Goal: Information Seeking & Learning: Learn about a topic

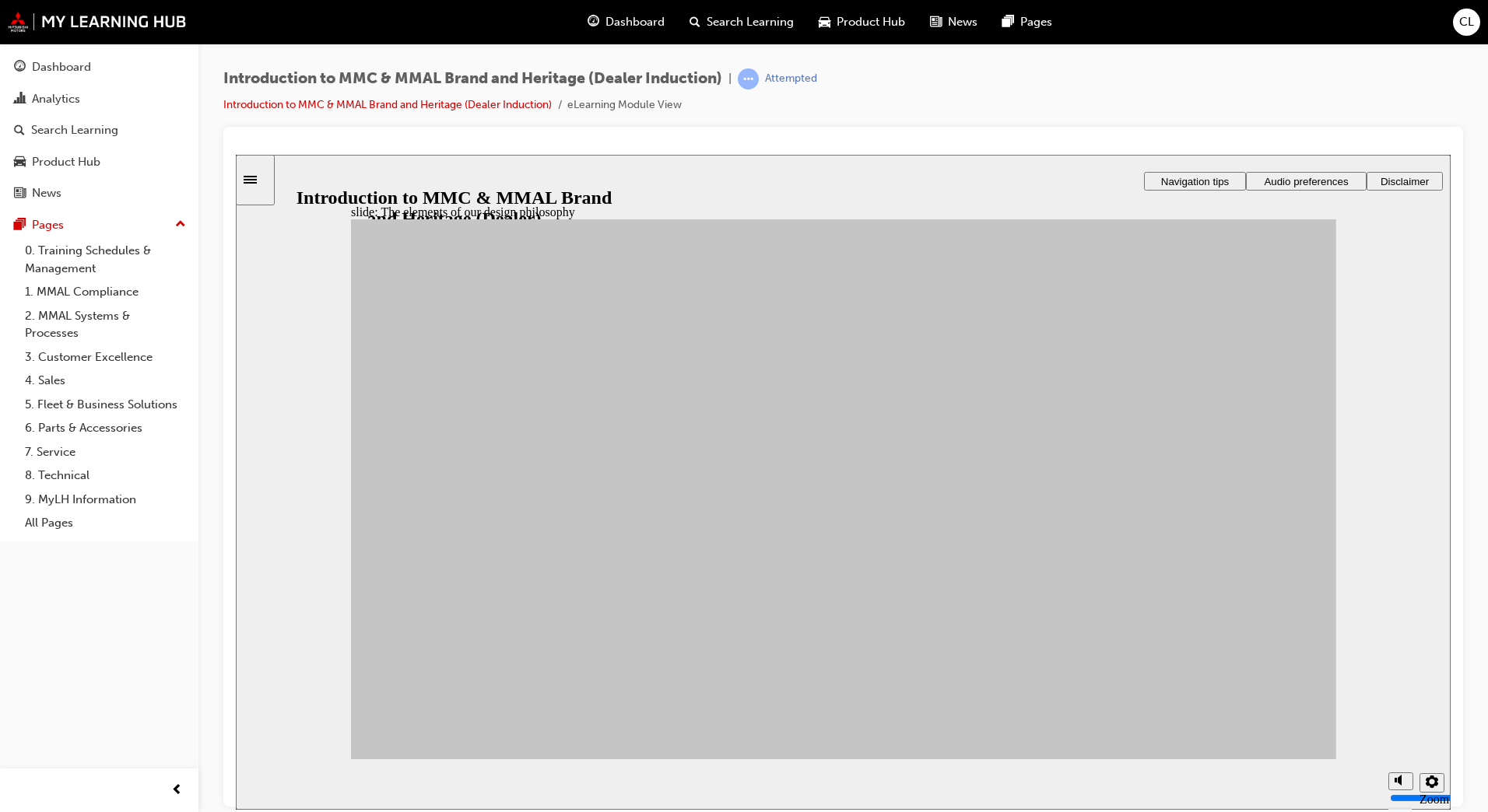
drag, startPoint x: 606, startPoint y: 486, endPoint x: 948, endPoint y: 428, distance: 346.9
drag, startPoint x: 725, startPoint y: 498, endPoint x: 1113, endPoint y: 495, distance: 388.0
drag, startPoint x: 731, startPoint y: 556, endPoint x: 952, endPoint y: 499, distance: 228.2
drag, startPoint x: 713, startPoint y: 649, endPoint x: 945, endPoint y: 511, distance: 269.9
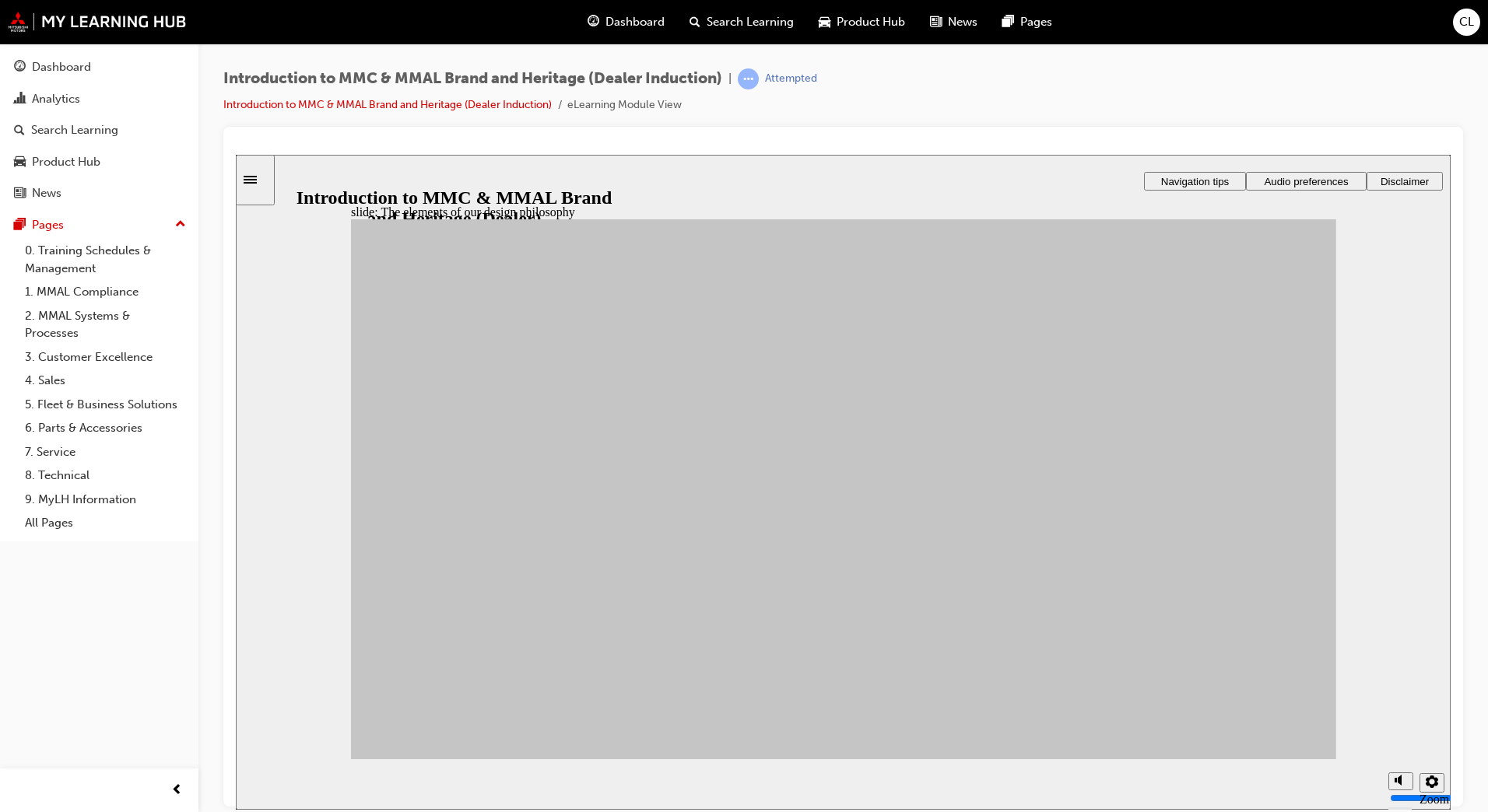
drag, startPoint x: 692, startPoint y: 640, endPoint x: 1094, endPoint y: 445, distance: 446.8
drag, startPoint x: 595, startPoint y: 596, endPoint x: 1118, endPoint y: 479, distance: 535.9
drag, startPoint x: 570, startPoint y: 531, endPoint x: 942, endPoint y: 537, distance: 372.0
drag, startPoint x: 457, startPoint y: 622, endPoint x: 947, endPoint y: 498, distance: 505.4
drag, startPoint x: 453, startPoint y: 557, endPoint x: 934, endPoint y: 670, distance: 494.1
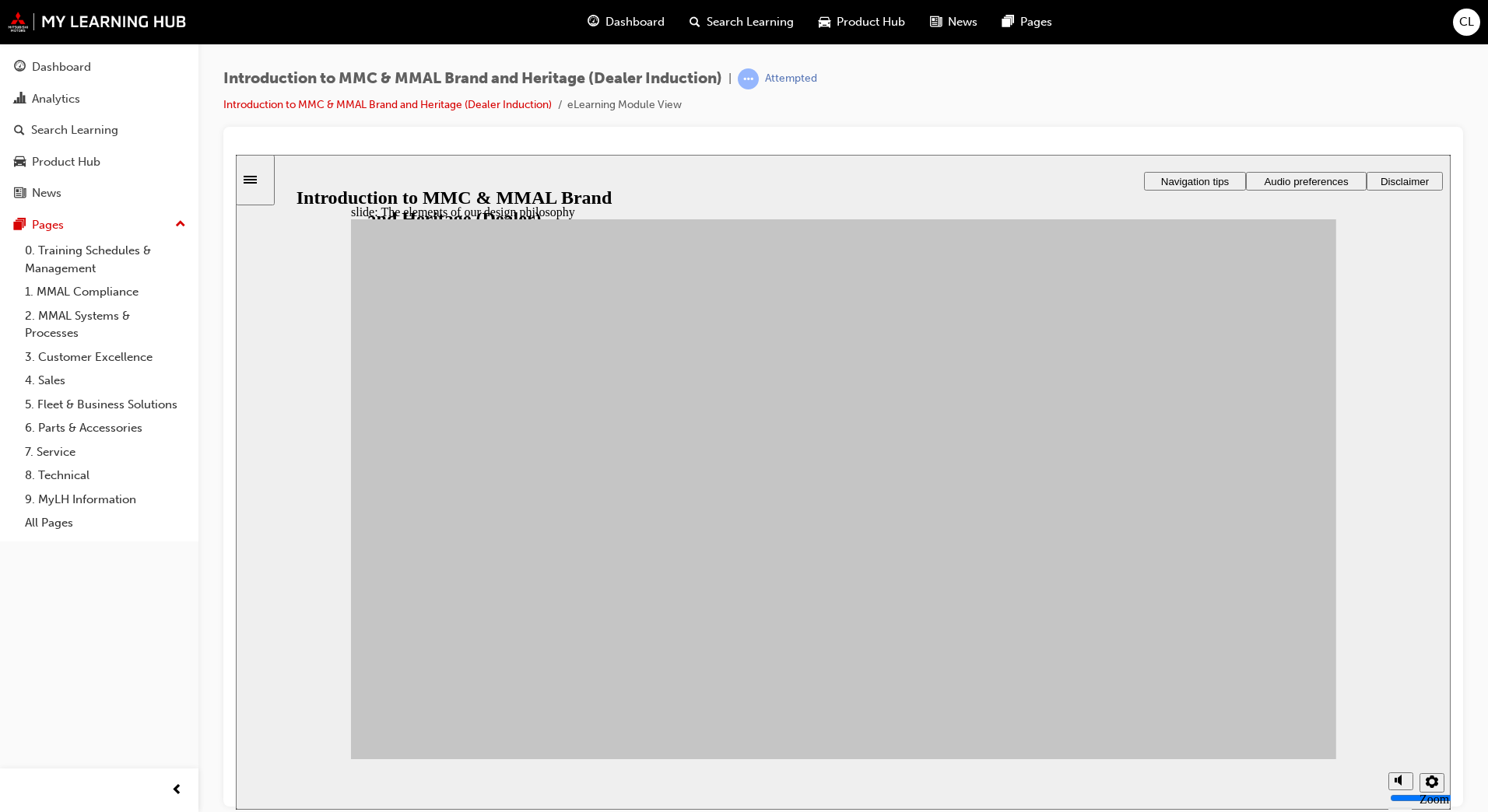
drag, startPoint x: 559, startPoint y: 650, endPoint x: 1109, endPoint y: 607, distance: 551.7
drag, startPoint x: 561, startPoint y: 643, endPoint x: 947, endPoint y: 489, distance: 415.6
drag, startPoint x: 494, startPoint y: 488, endPoint x: 1116, endPoint y: 659, distance: 645.1
drag, startPoint x: 455, startPoint y: 619, endPoint x: 1112, endPoint y: 603, distance: 657.2
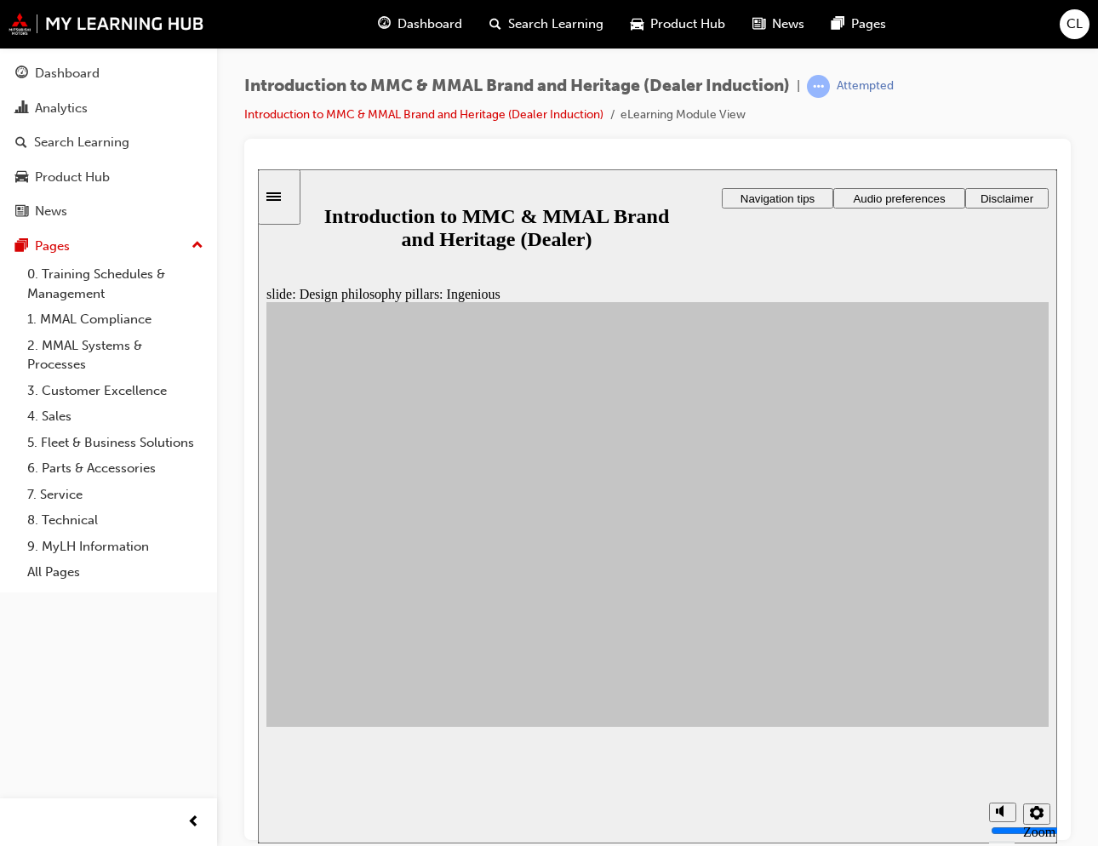
drag, startPoint x: 1103, startPoint y: 644, endPoint x: 501, endPoint y: 43, distance: 850.9
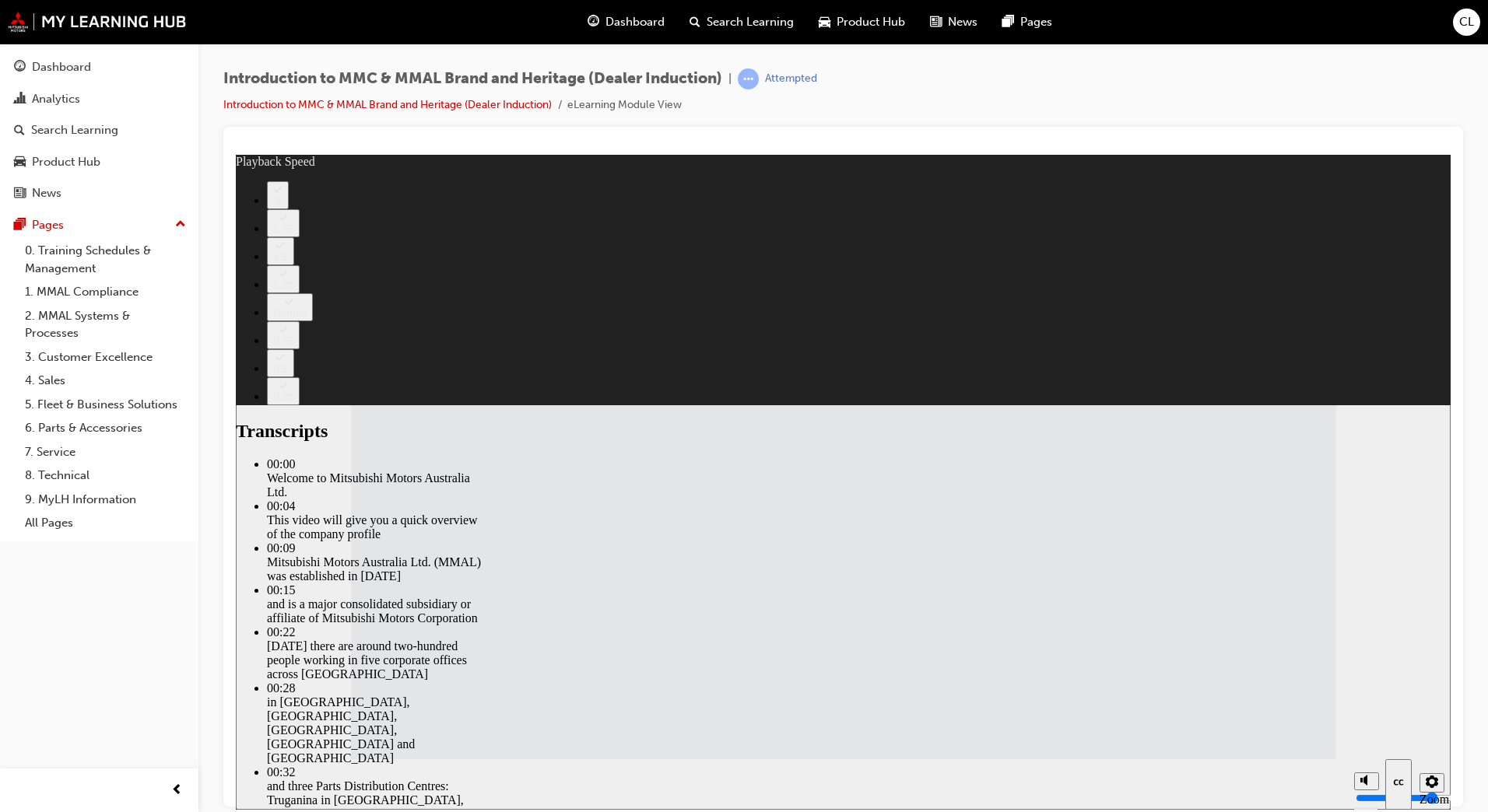
type input "112"
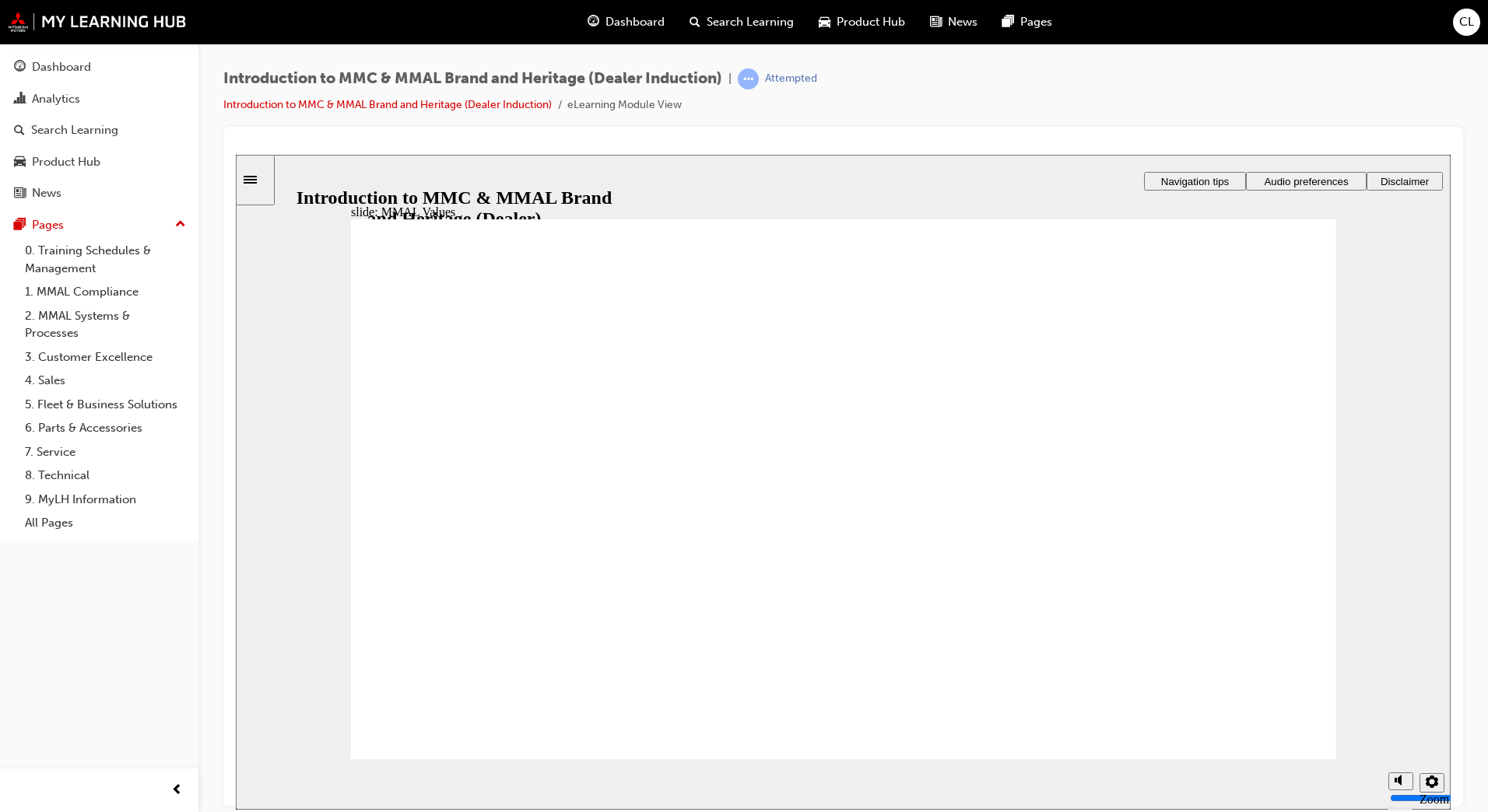
drag, startPoint x: 451, startPoint y: 475, endPoint x: 581, endPoint y: 537, distance: 144.0
drag, startPoint x: 619, startPoint y: 470, endPoint x: 784, endPoint y: 527, distance: 174.6
drag, startPoint x: 772, startPoint y: 466, endPoint x: 608, endPoint y: 510, distance: 169.8
drag, startPoint x: 906, startPoint y: 457, endPoint x: 905, endPoint y: 530, distance: 73.0
drag, startPoint x: 926, startPoint y: 467, endPoint x: 460, endPoint y: 520, distance: 469.0
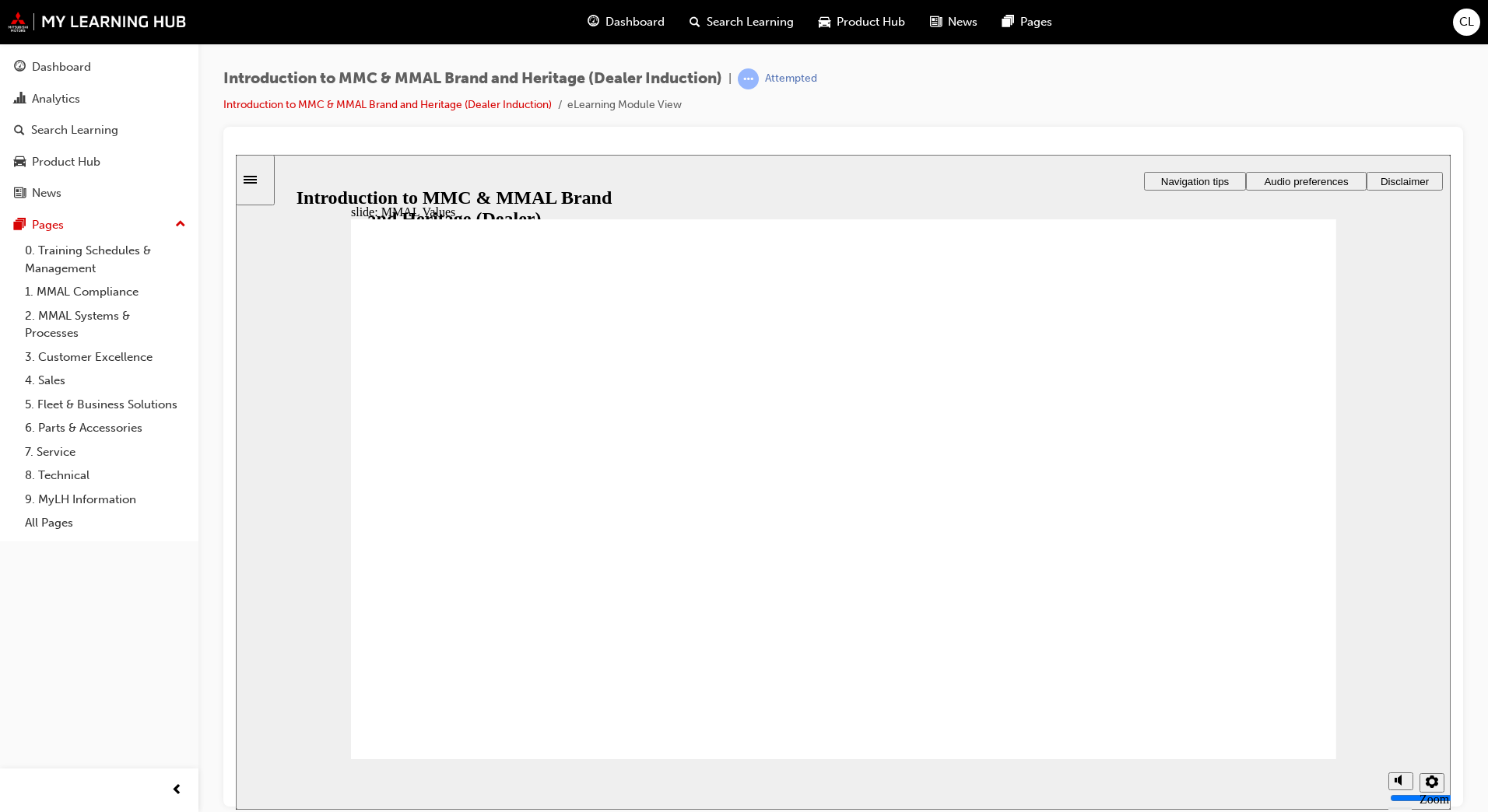
drag, startPoint x: 914, startPoint y: 461, endPoint x: 594, endPoint y: 532, distance: 327.8
drag, startPoint x: 1065, startPoint y: 473, endPoint x: 1064, endPoint y: 521, distance: 48.0
drag, startPoint x: 1086, startPoint y: 463, endPoint x: 931, endPoint y: 519, distance: 164.8
drag, startPoint x: 1036, startPoint y: 468, endPoint x: 723, endPoint y: 521, distance: 317.5
drag, startPoint x: 427, startPoint y: 459, endPoint x: 772, endPoint y: 510, distance: 348.7
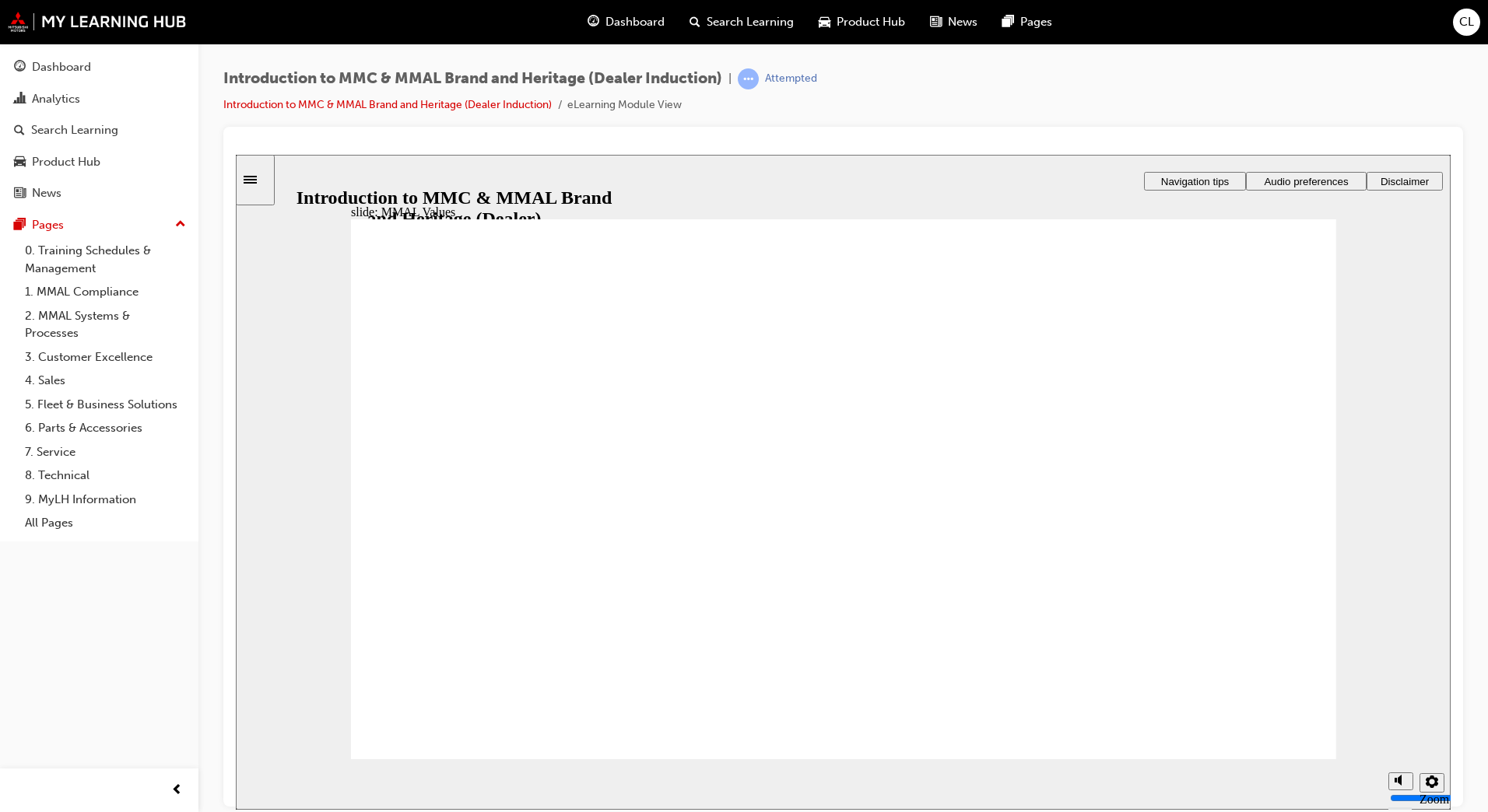
drag, startPoint x: 763, startPoint y: 466, endPoint x: 903, endPoint y: 518, distance: 149.3
drag, startPoint x: 724, startPoint y: 472, endPoint x: 423, endPoint y: 524, distance: 305.5
drag, startPoint x: 738, startPoint y: 470, endPoint x: 1037, endPoint y: 525, distance: 304.0
drag, startPoint x: 1068, startPoint y: 475, endPoint x: 1217, endPoint y: 530, distance: 158.8
drag, startPoint x: 1220, startPoint y: 475, endPoint x: 917, endPoint y: 527, distance: 307.4
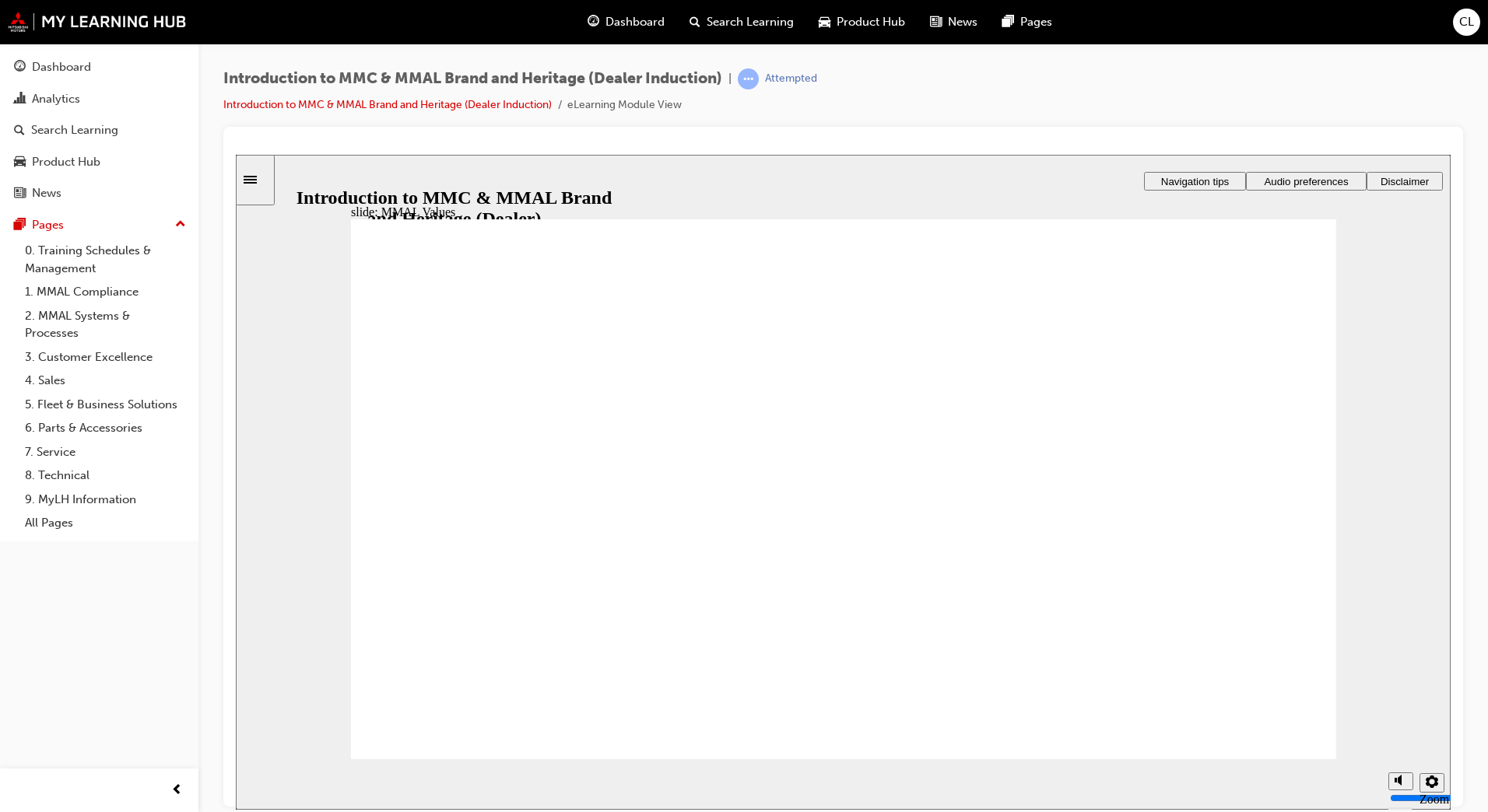
drag, startPoint x: 605, startPoint y: 471, endPoint x: 463, endPoint y: 529, distance: 153.4
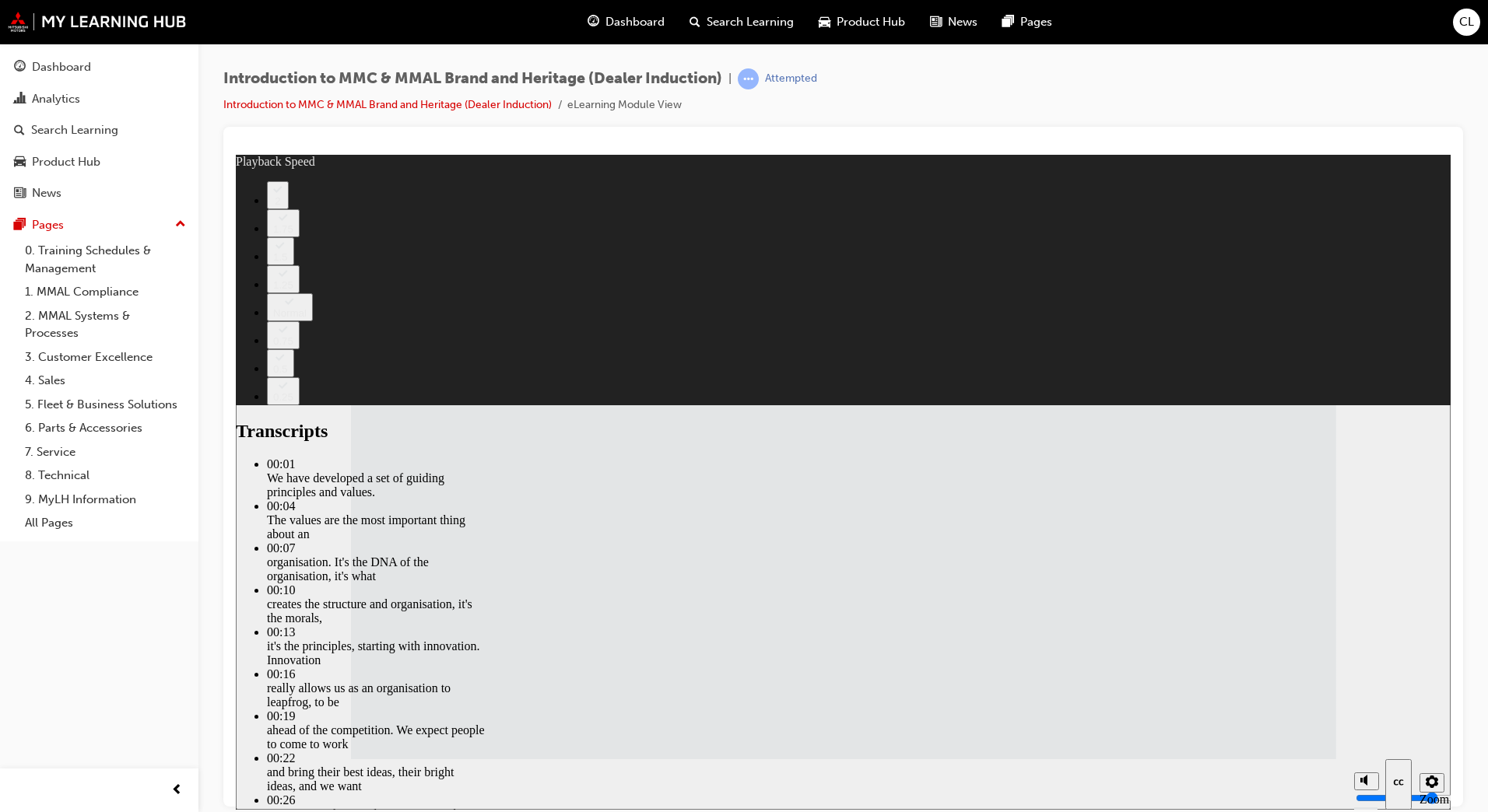
type input "120"
